Goal: Information Seeking & Learning: Find contact information

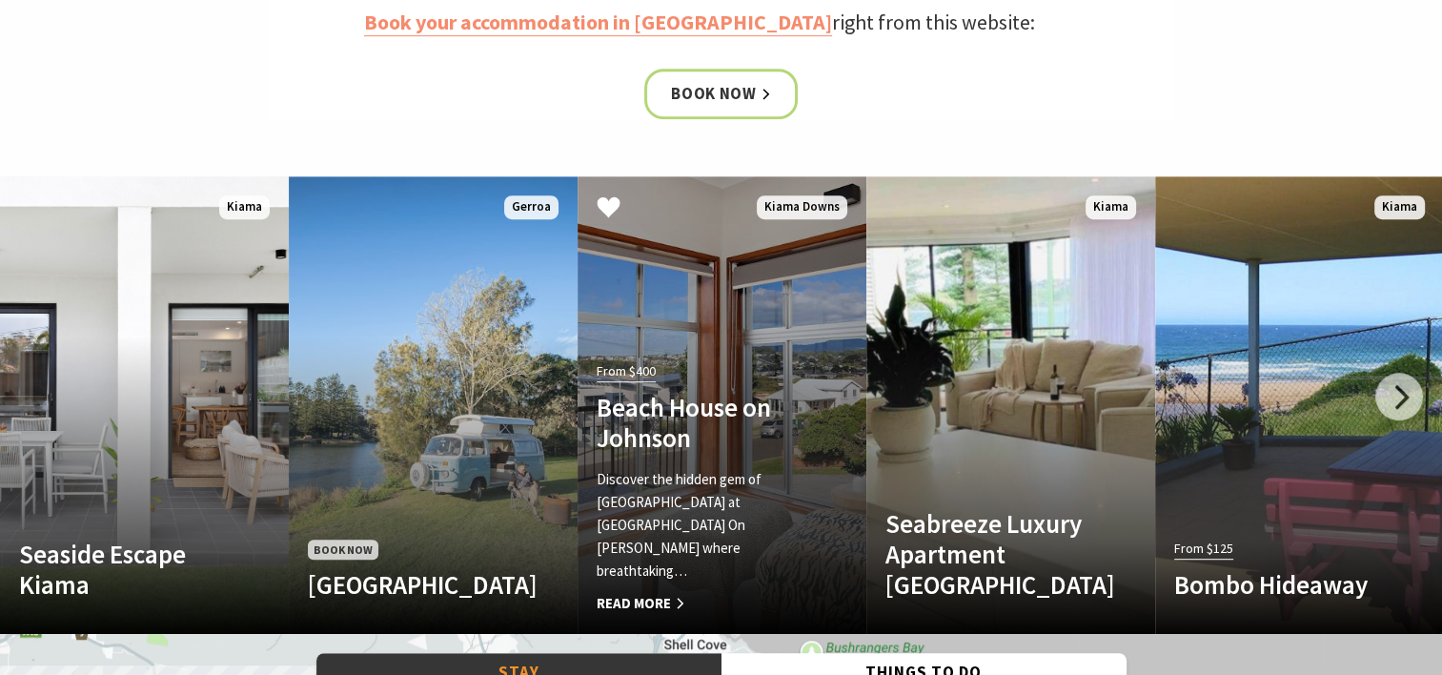
scroll to position [953, 0]
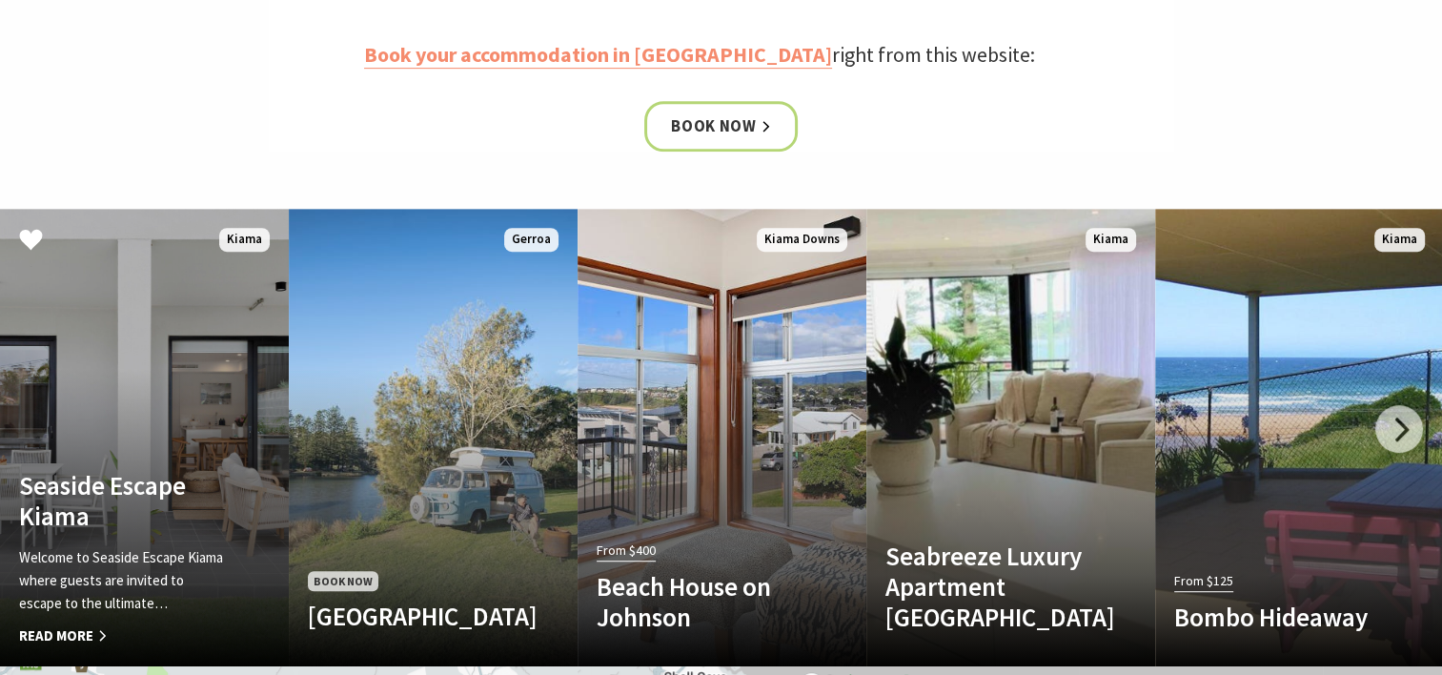
click at [175, 335] on link "Another Image Used Seaside Escape Kiama Welcome to [GEOGRAPHIC_DATA] where gues…" at bounding box center [144, 437] width 289 height 457
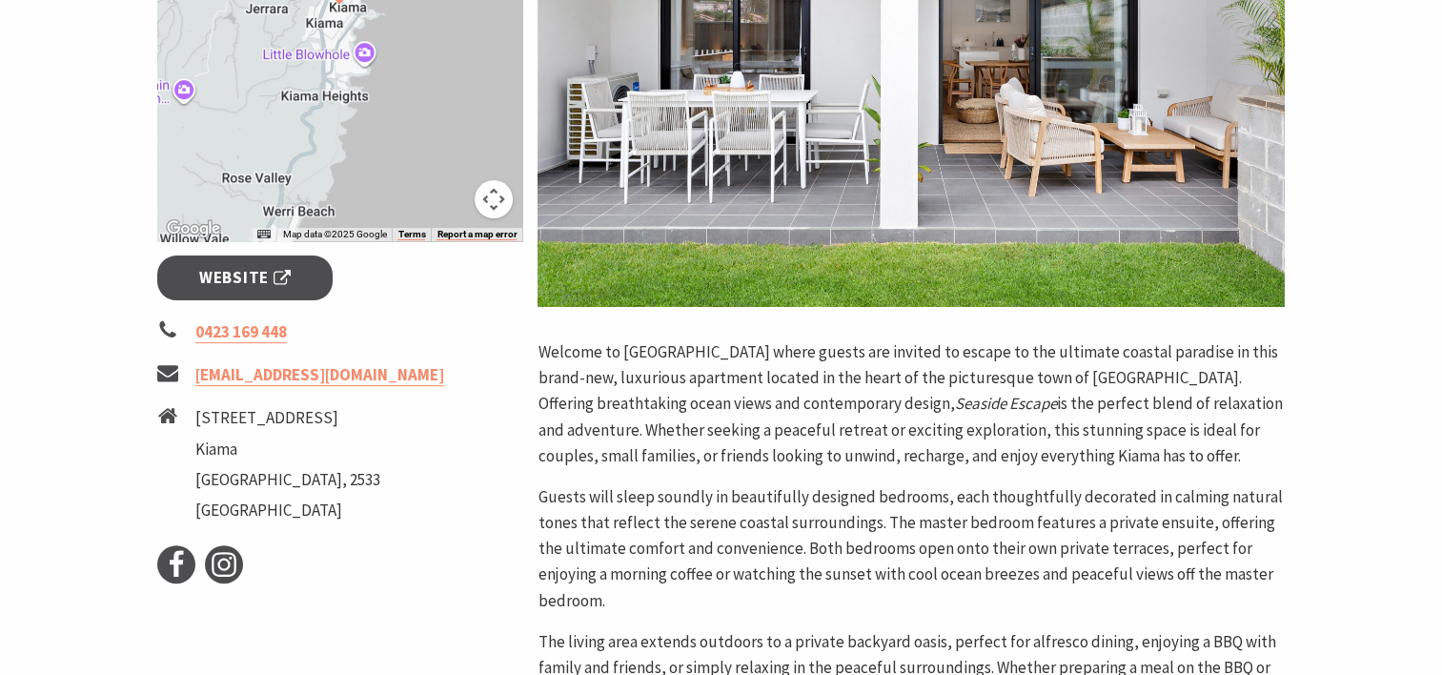
scroll to position [572, 0]
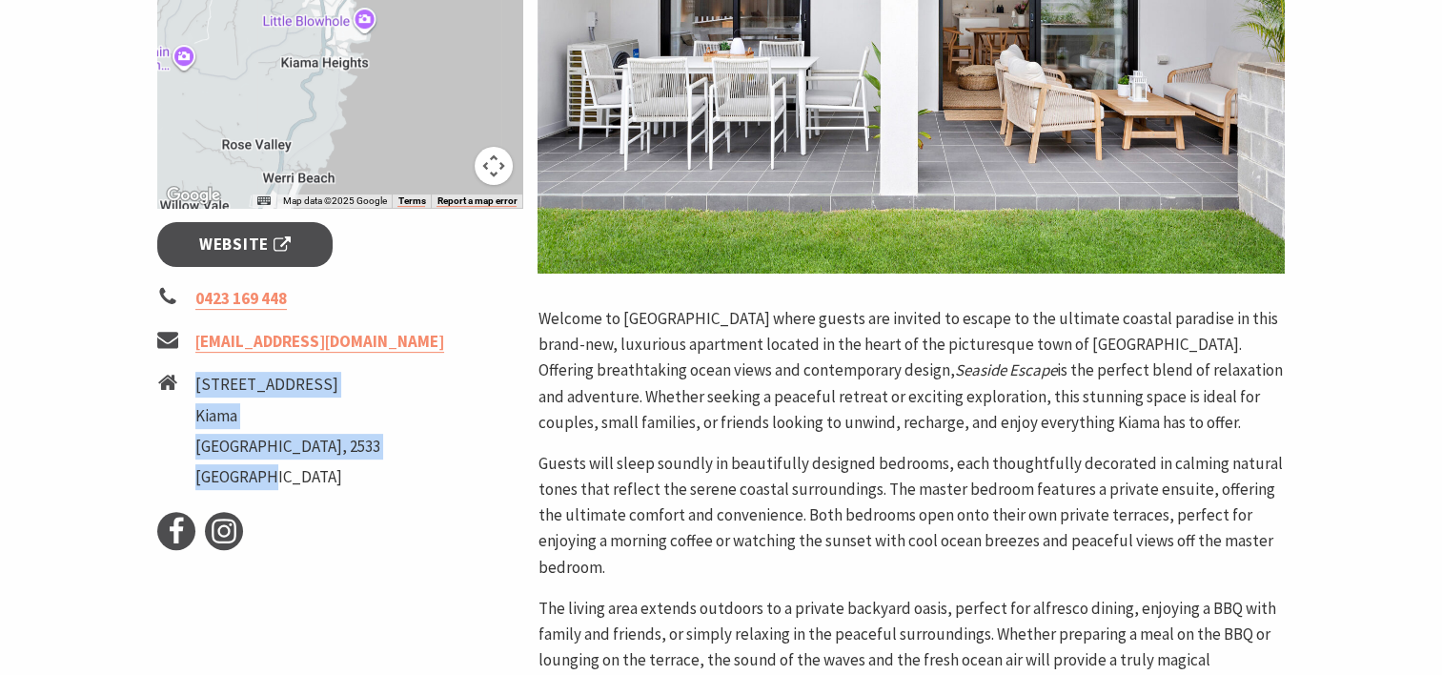
drag, startPoint x: 196, startPoint y: 385, endPoint x: 260, endPoint y: 469, distance: 105.4
click at [260, 469] on ul "47 Thomson Street Kiama New South Wales, 2533 Australia" at bounding box center [287, 433] width 185 height 123
drag, startPoint x: 260, startPoint y: 469, endPoint x: 235, endPoint y: 381, distance: 91.1
copy ul "47 Thomson Street Kiama New South Wales, 2533 Australia"
